Goal: Information Seeking & Learning: Learn about a topic

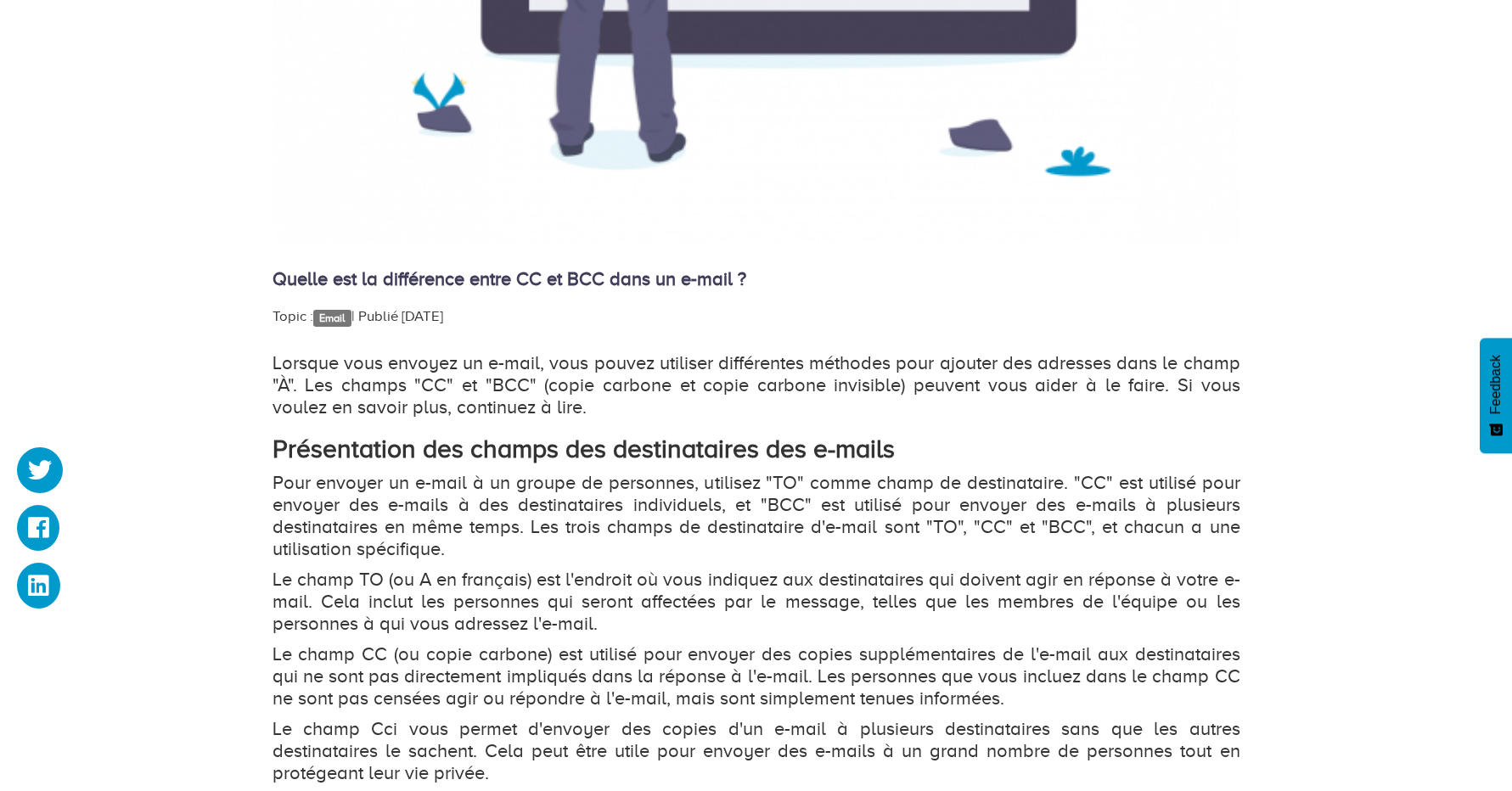
scroll to position [916, 0]
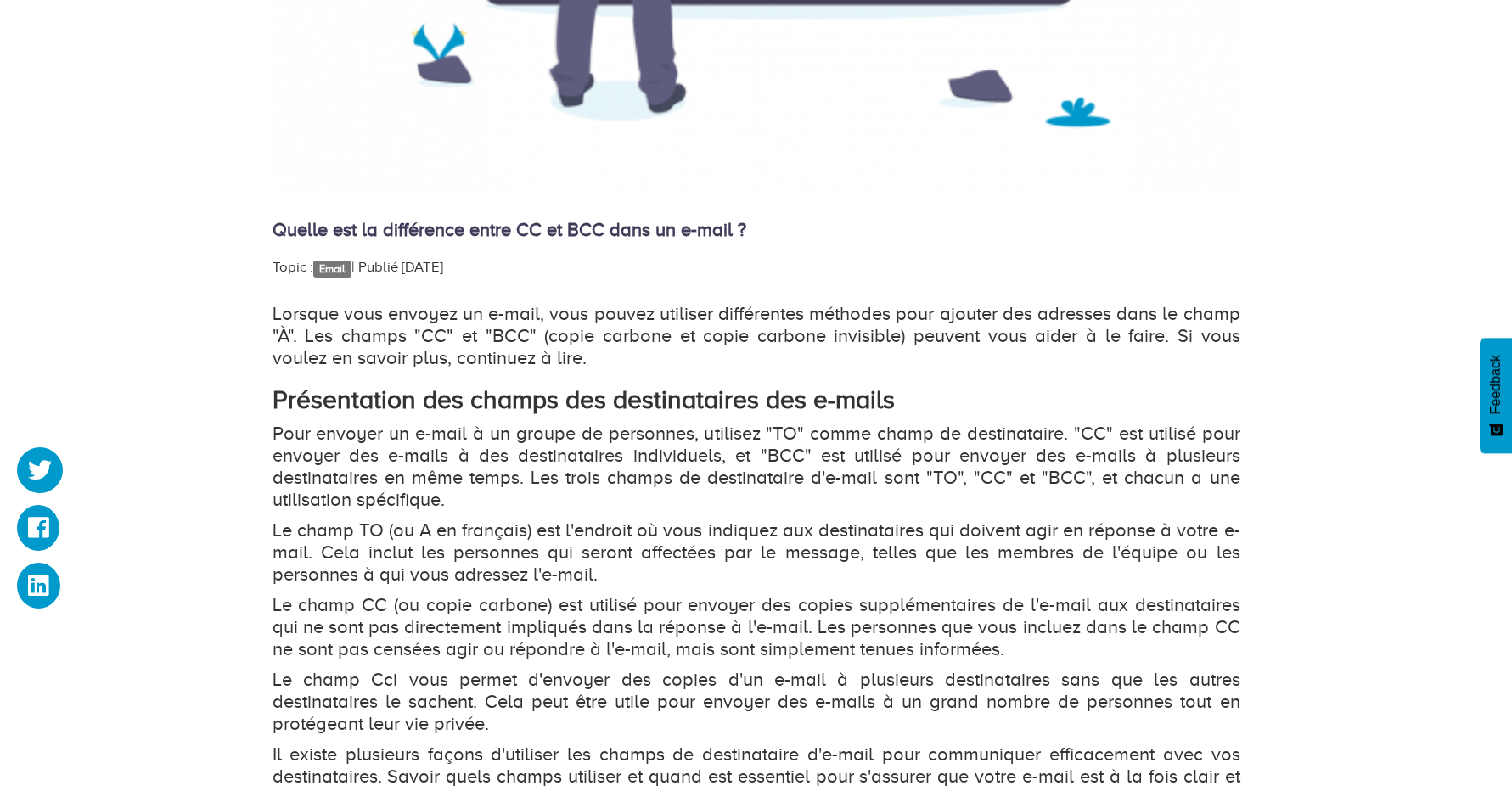
click at [789, 451] on p "Pour envoyer un e-mail à un groupe de personnes, utilisez "TO" comme champ de d…" at bounding box center [756, 466] width 967 height 88
click at [359, 464] on p "Pour envoyer un e-mail à un groupe de personnes, utilisez "TO" comme champ de d…" at bounding box center [756, 466] width 967 height 88
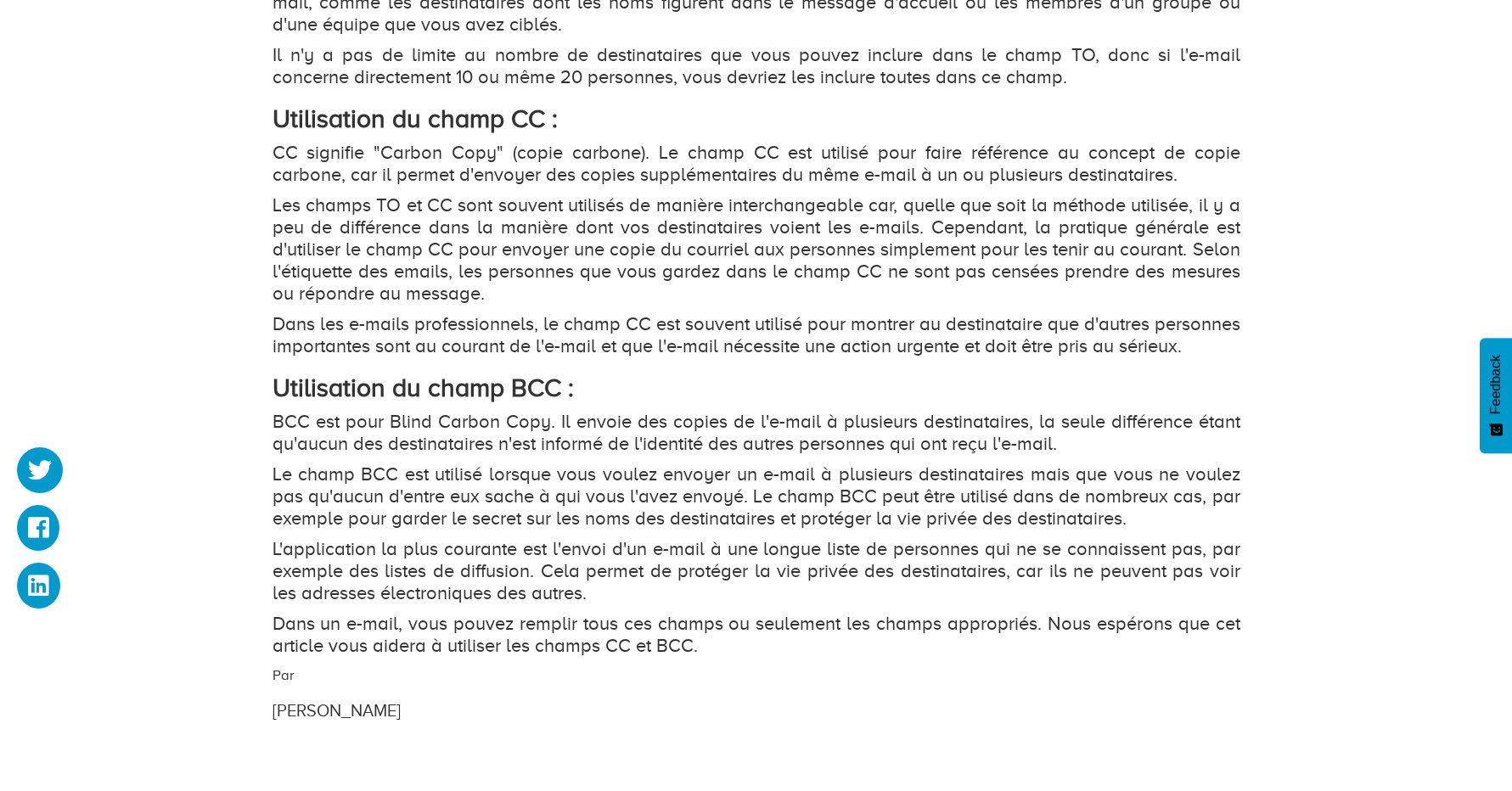
scroll to position [1833, 0]
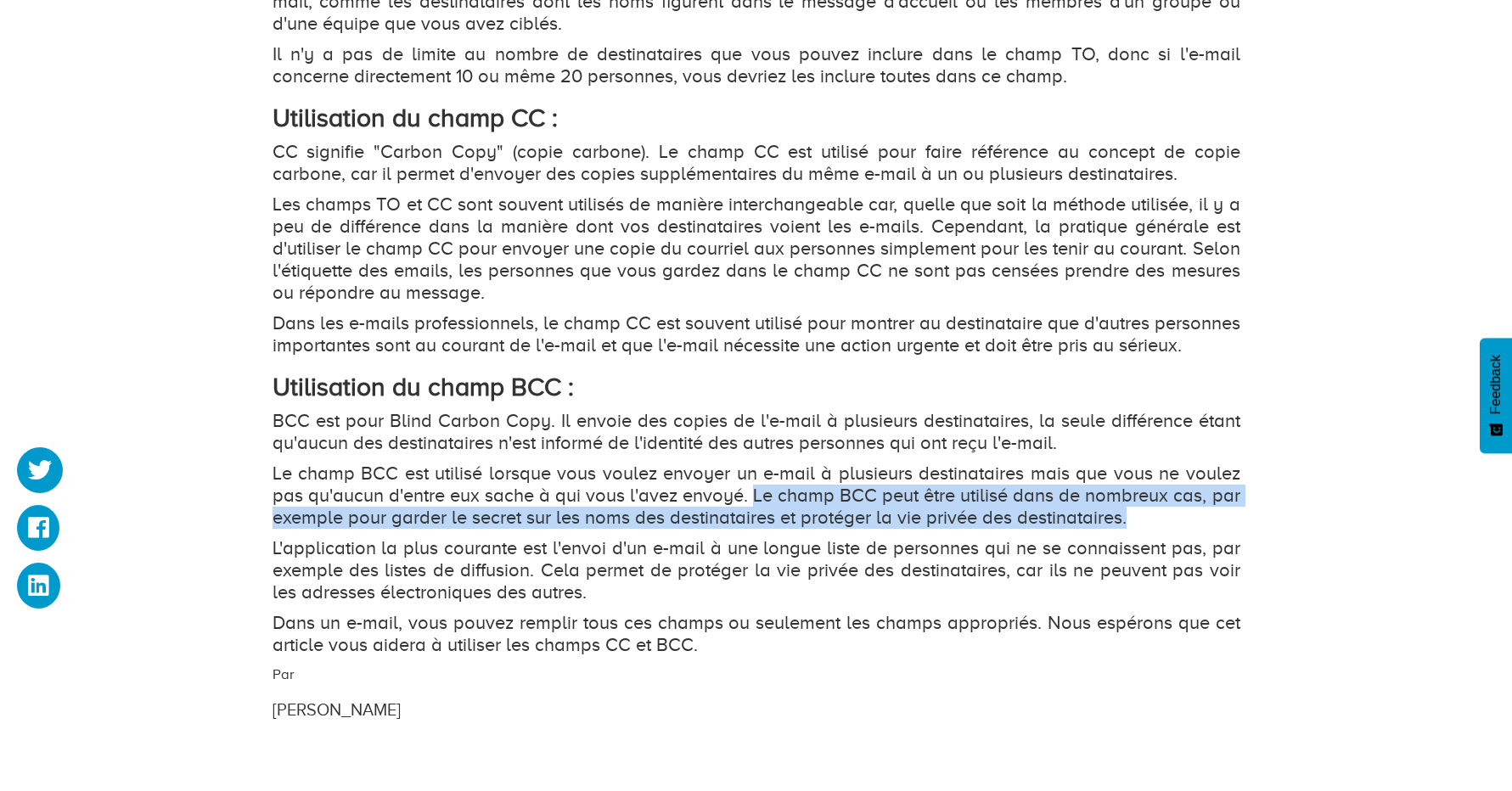
drag, startPoint x: 754, startPoint y: 518, endPoint x: 1199, endPoint y: 536, distance: 445.4
click at [1199, 529] on p "Le champ BCC est utilisé lorsque vous voulez envoyer un e-mail à plusieurs dest…" at bounding box center [756, 495] width 967 height 66
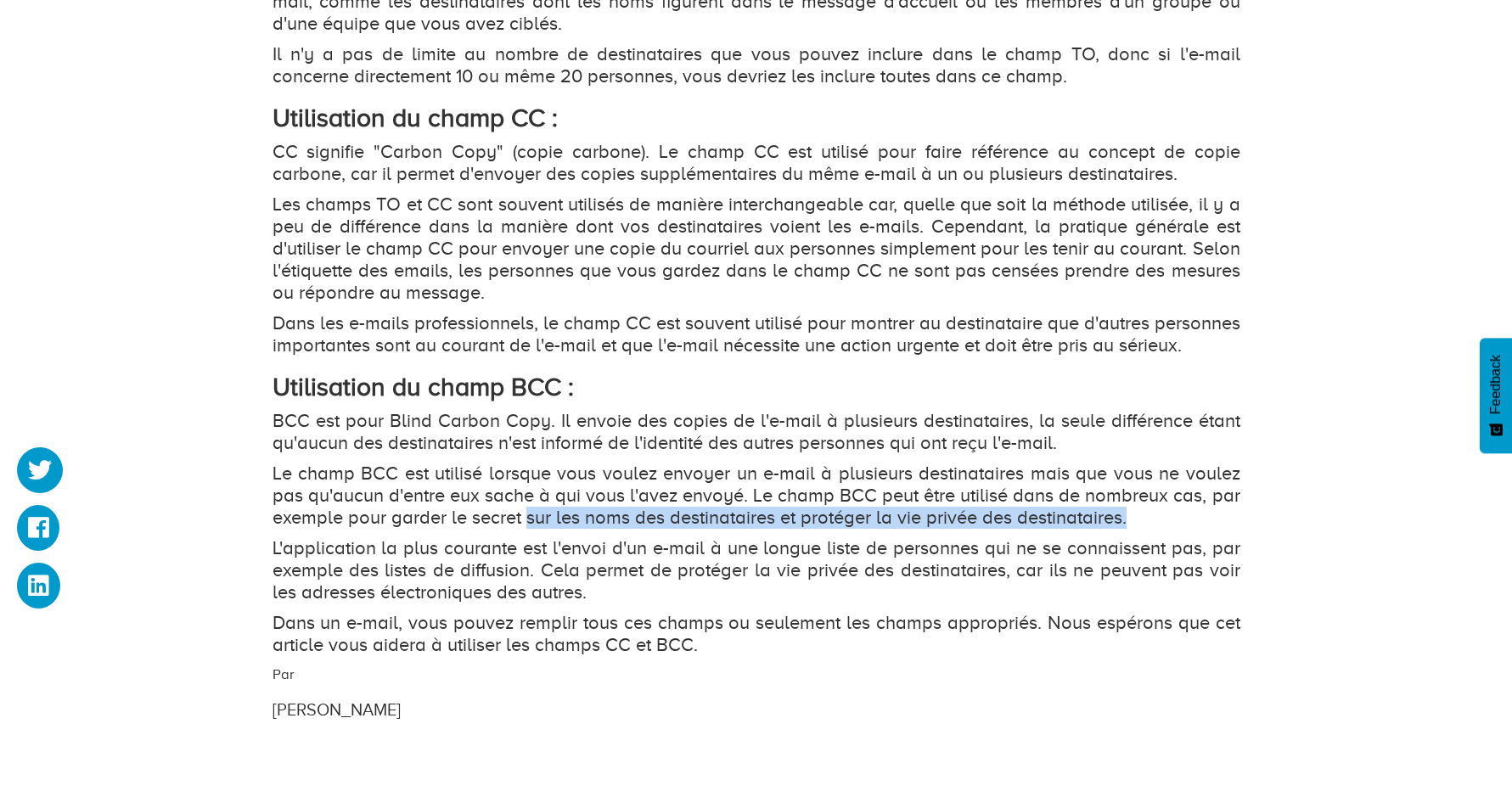
drag, startPoint x: 528, startPoint y: 539, endPoint x: 1133, endPoint y: 545, distance: 605.0
click at [1133, 529] on p "Le champ BCC est utilisé lorsque vous voulez envoyer un e-mail à plusieurs dest…" at bounding box center [756, 495] width 967 height 66
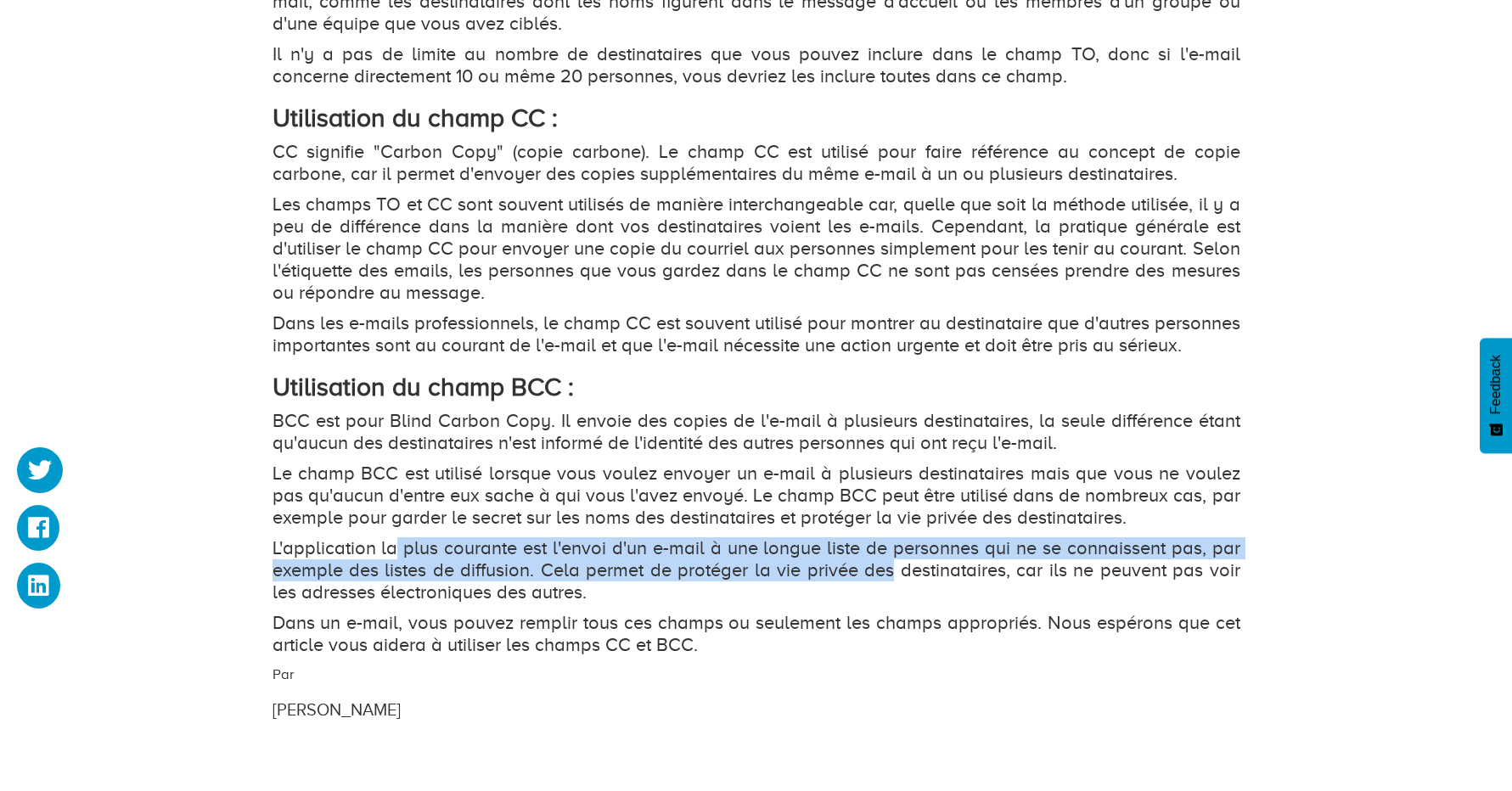
drag, startPoint x: 397, startPoint y: 570, endPoint x: 891, endPoint y: 589, distance: 494.4
click at [891, 589] on p "L'application la plus courante est l'envoi d'un e-mail à une longue liste de pe…" at bounding box center [756, 570] width 967 height 66
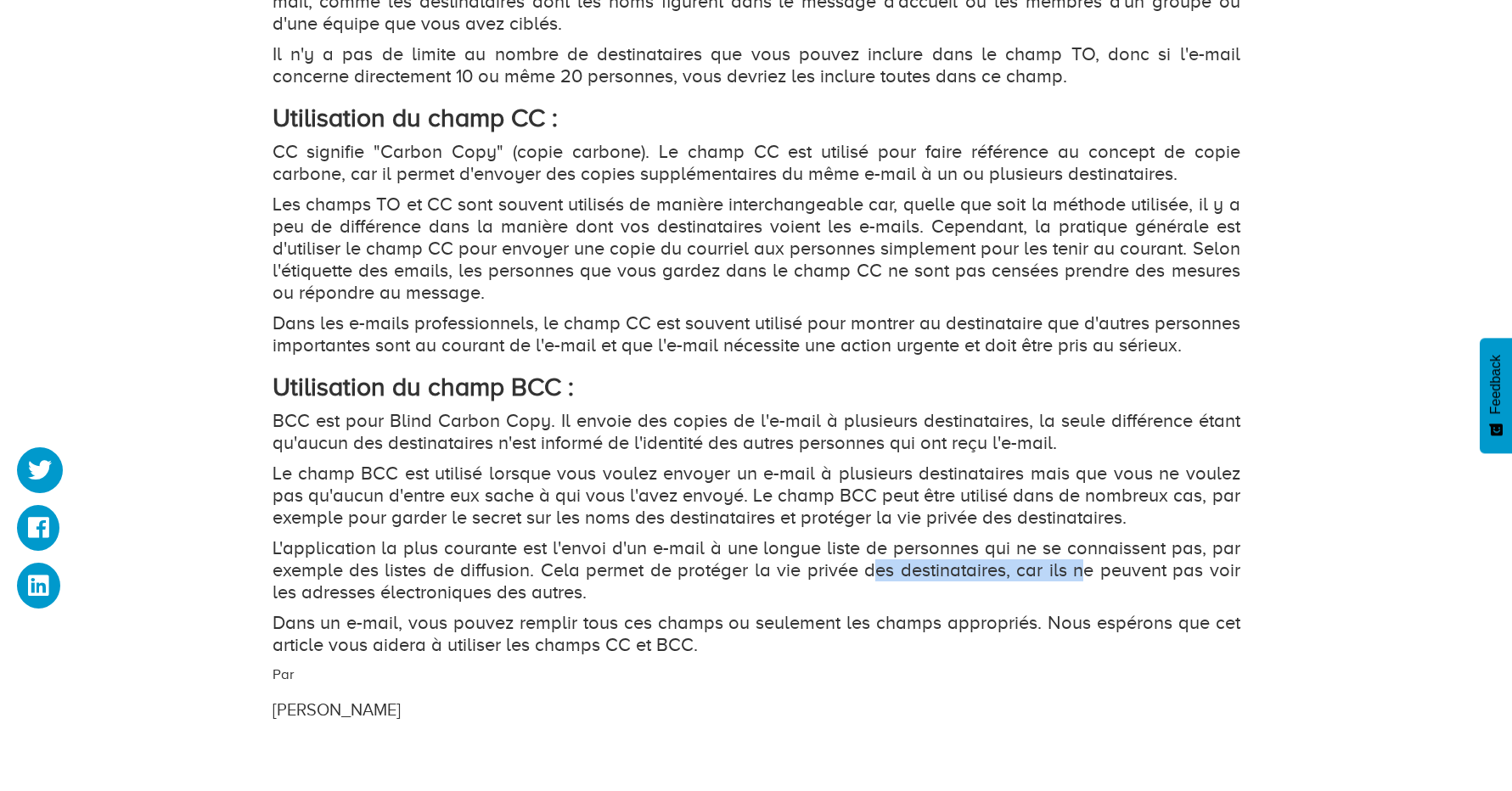
drag, startPoint x: 873, startPoint y: 598, endPoint x: 1081, endPoint y: 597, distance: 208.0
click at [1081, 597] on p "L'application la plus courante est l'envoi d'un e-mail à une longue liste de pe…" at bounding box center [756, 570] width 967 height 66
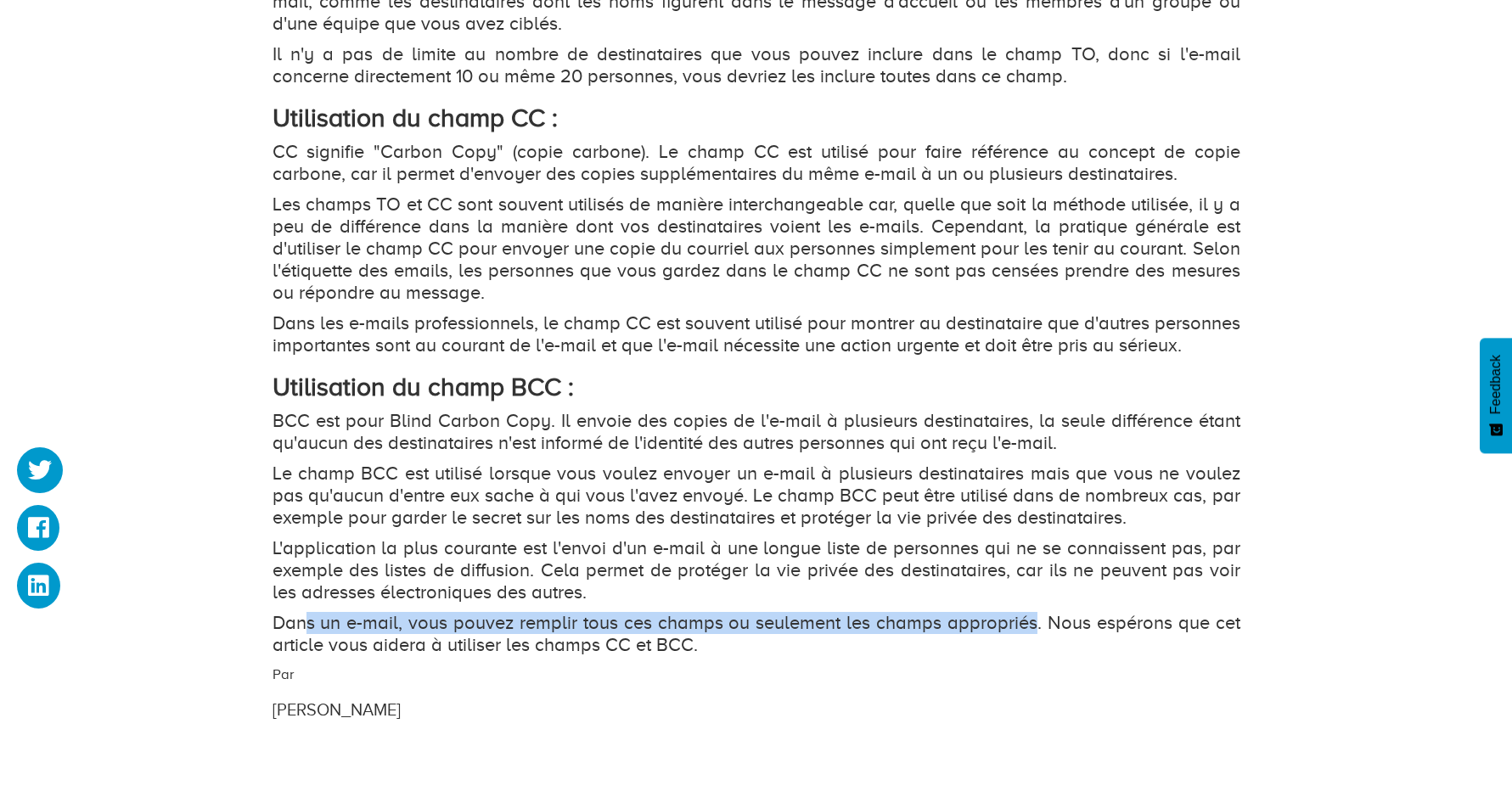
drag, startPoint x: 305, startPoint y: 640, endPoint x: 1033, endPoint y: 644, distance: 728.0
click at [1033, 644] on p "Dans un e-mail, vous pouvez remplir tous ces champs ou seulement les champs app…" at bounding box center [756, 633] width 967 height 44
